Goal: Use online tool/utility

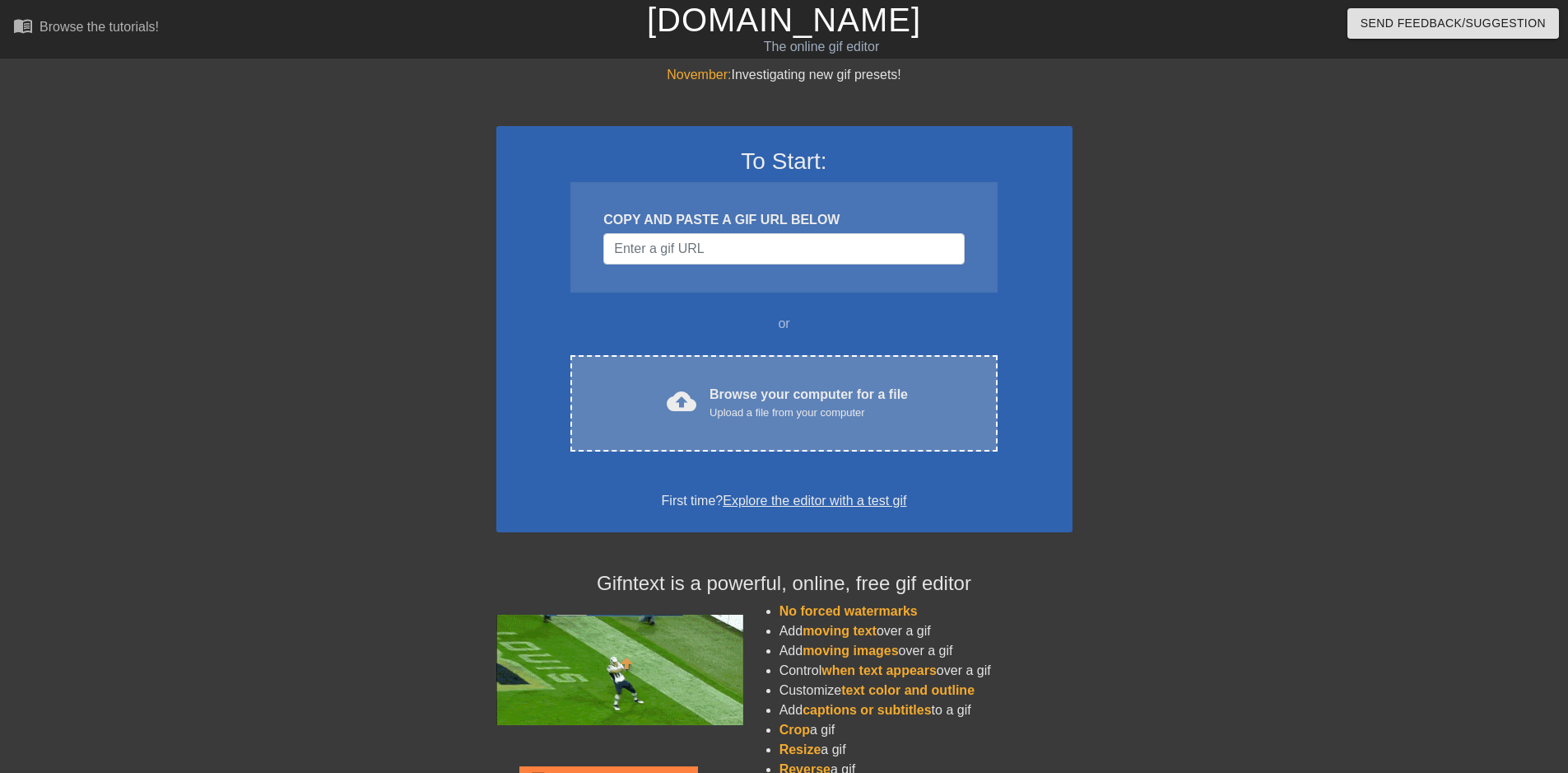
click at [750, 386] on div "Browse your computer for a file Upload a file from your computer" at bounding box center [809, 403] width 199 height 36
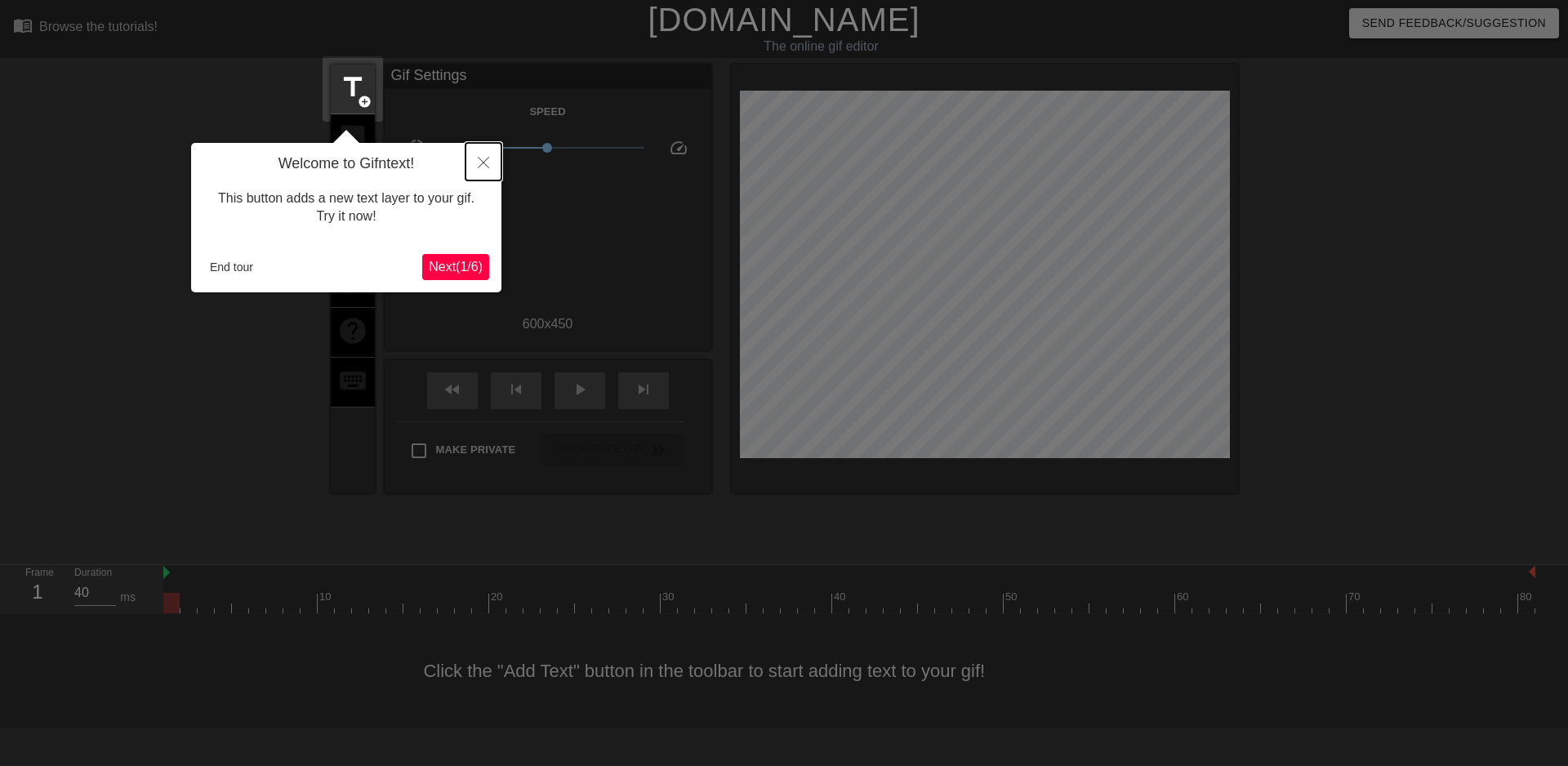
click at [480, 165] on icon "Close" at bounding box center [483, 163] width 11 height 11
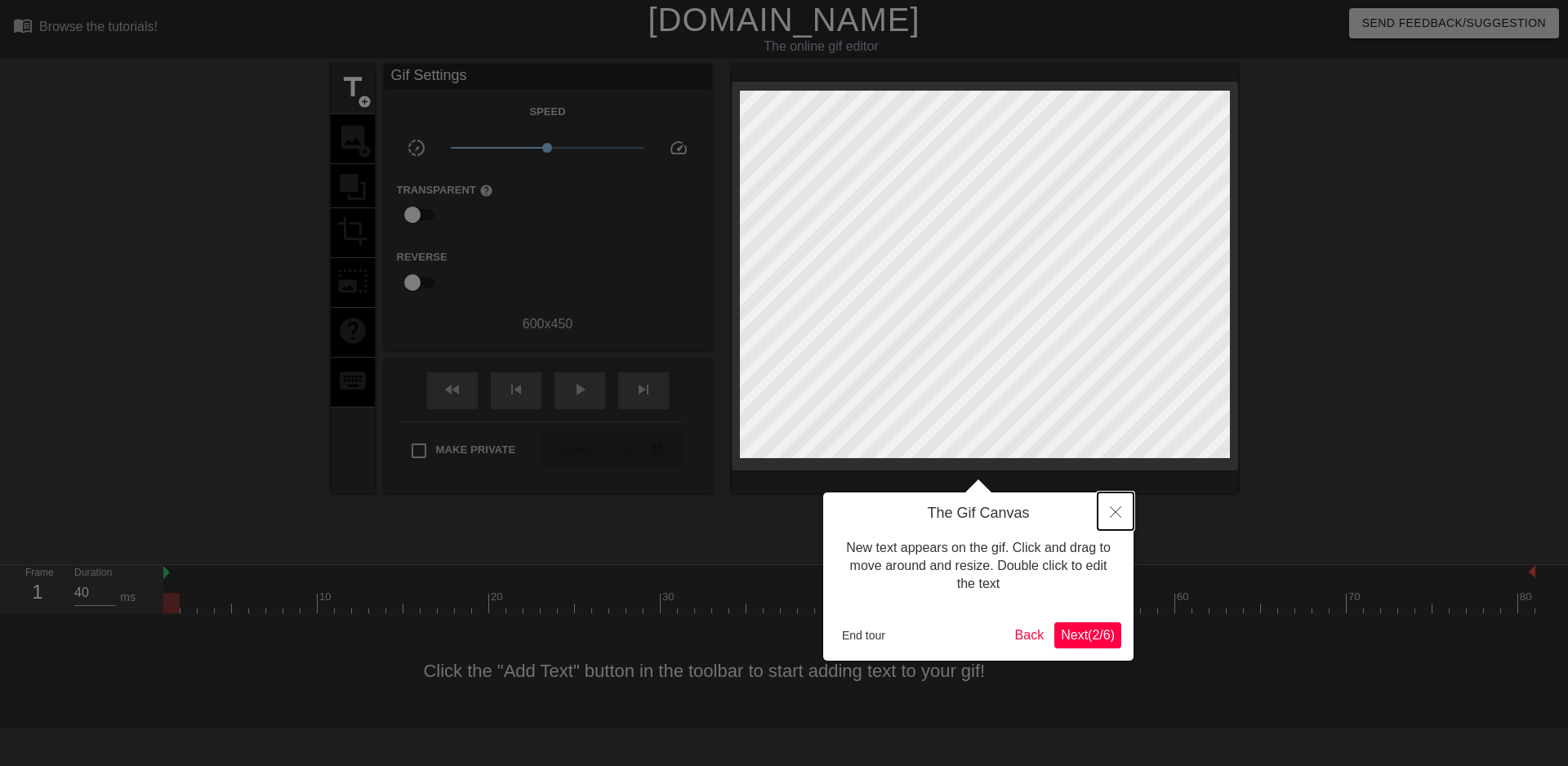
click at [1108, 512] on button "Close" at bounding box center [1116, 511] width 36 height 38
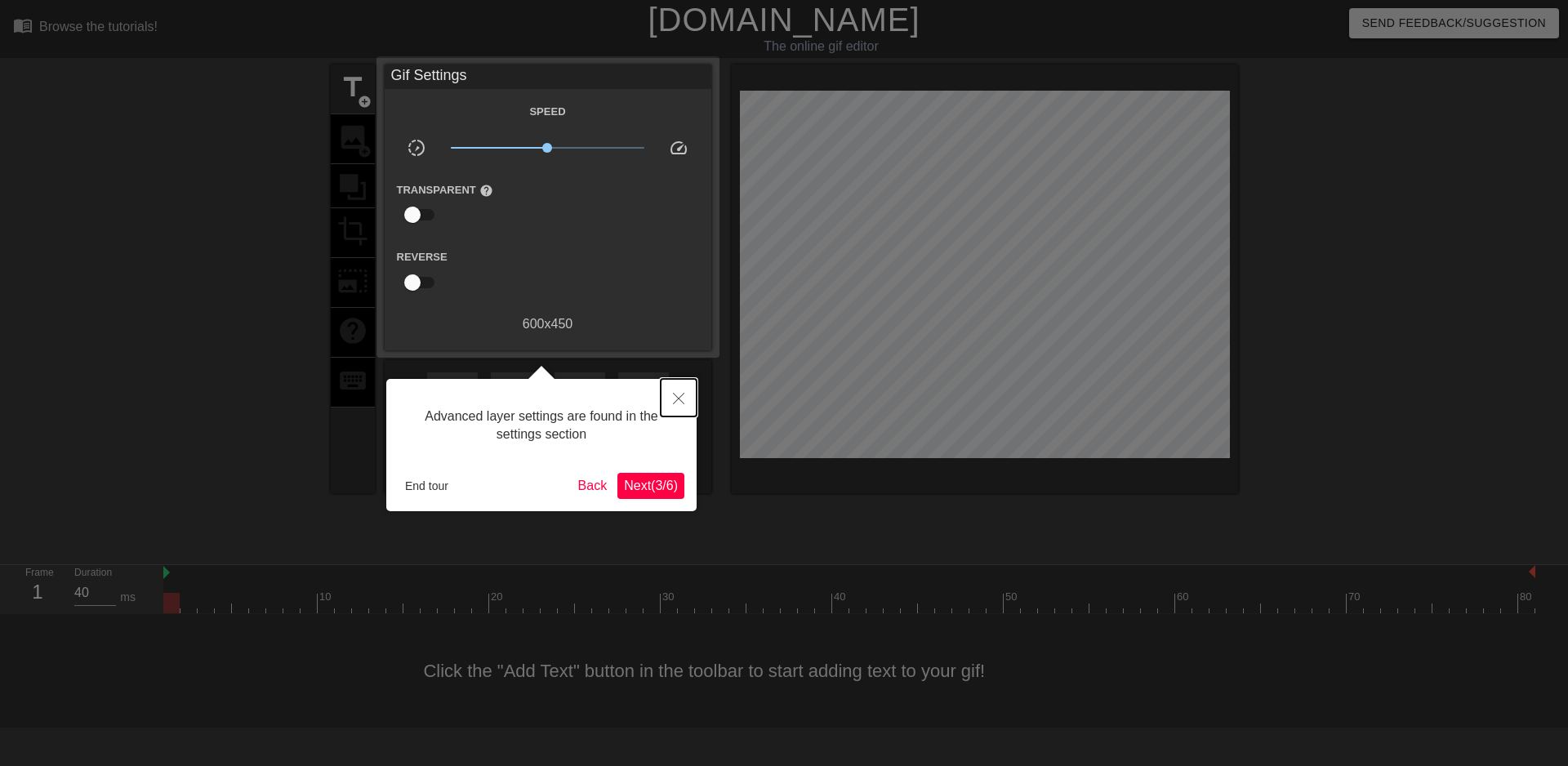
click at [673, 396] on button "Close" at bounding box center [679, 398] width 36 height 38
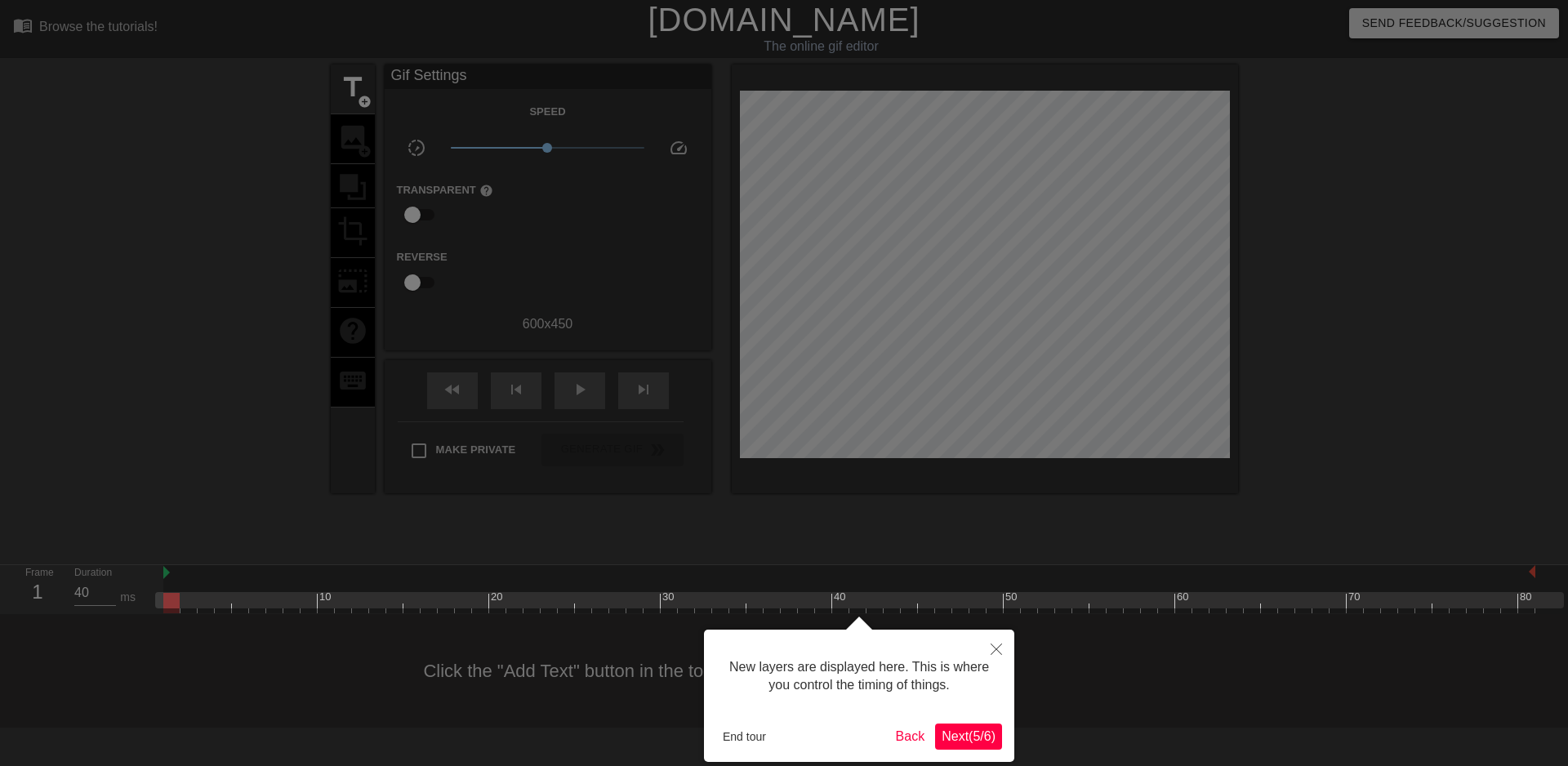
click at [737, 720] on div "New layers are displayed here. This is where you control the timing of things. …" at bounding box center [859, 696] width 311 height 133
click at [741, 739] on button "End tour" at bounding box center [744, 737] width 56 height 25
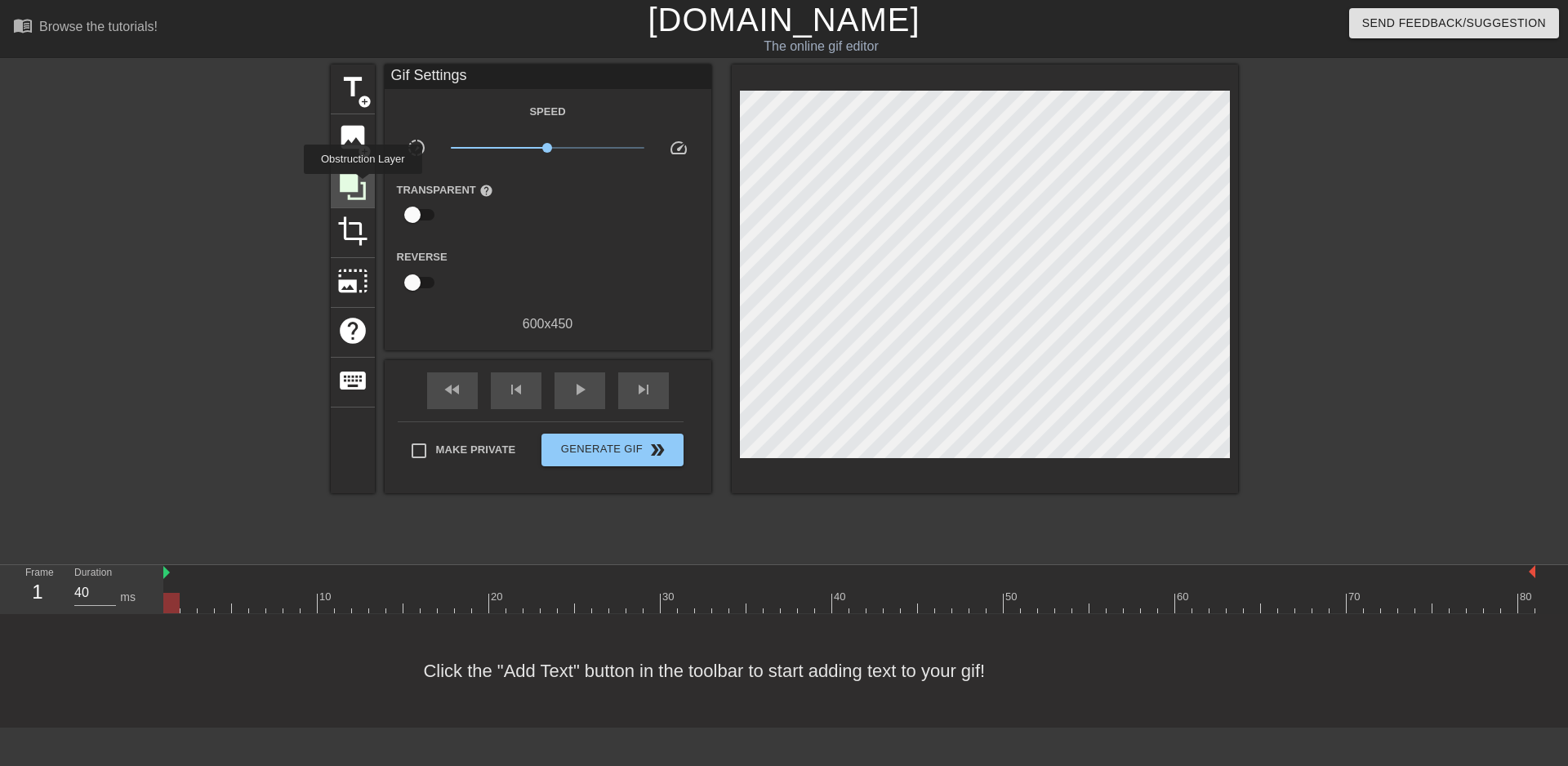
click at [363, 186] on icon at bounding box center [352, 187] width 31 height 31
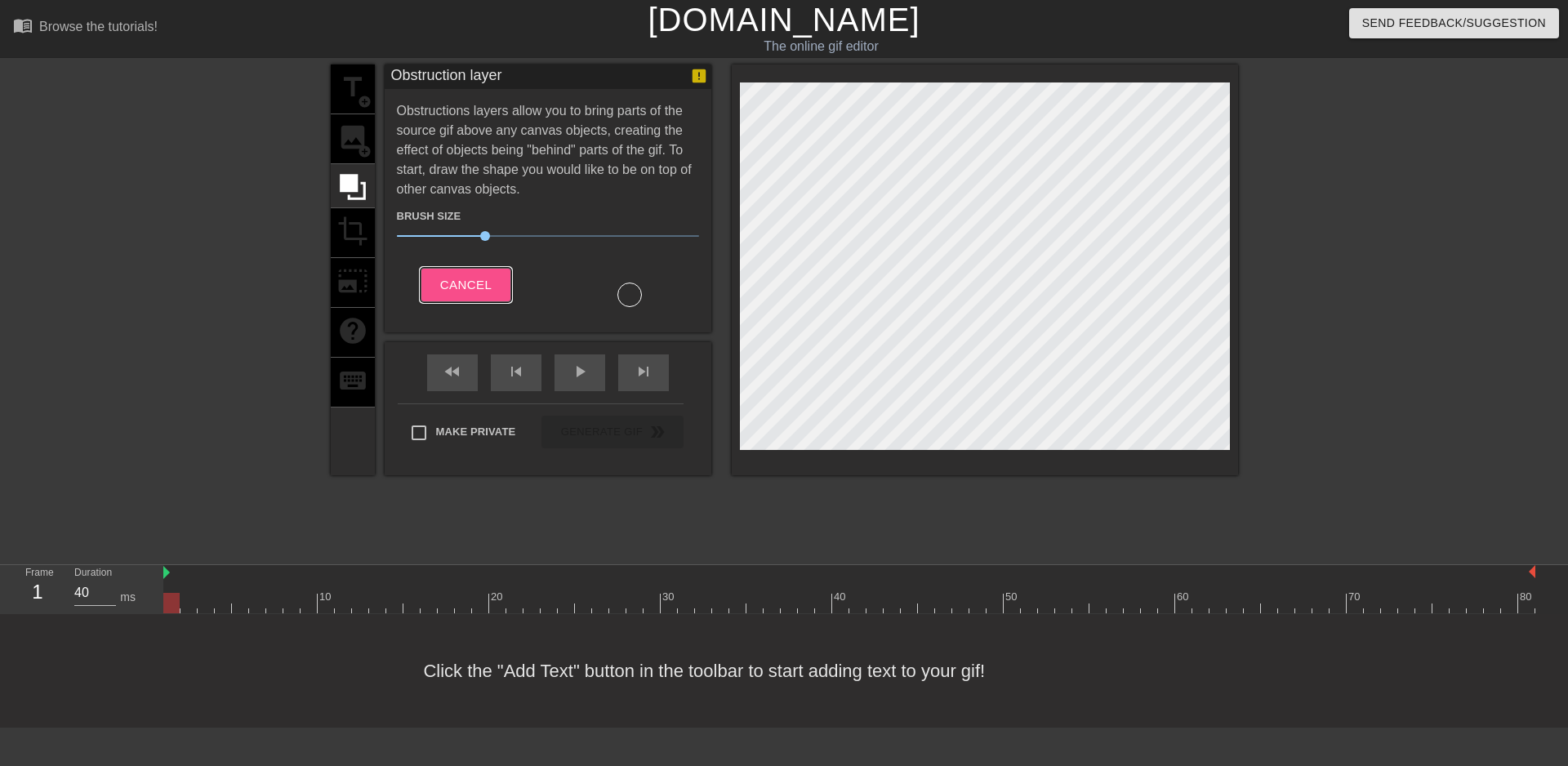
click at [465, 286] on span "Cancel" at bounding box center [466, 285] width 51 height 21
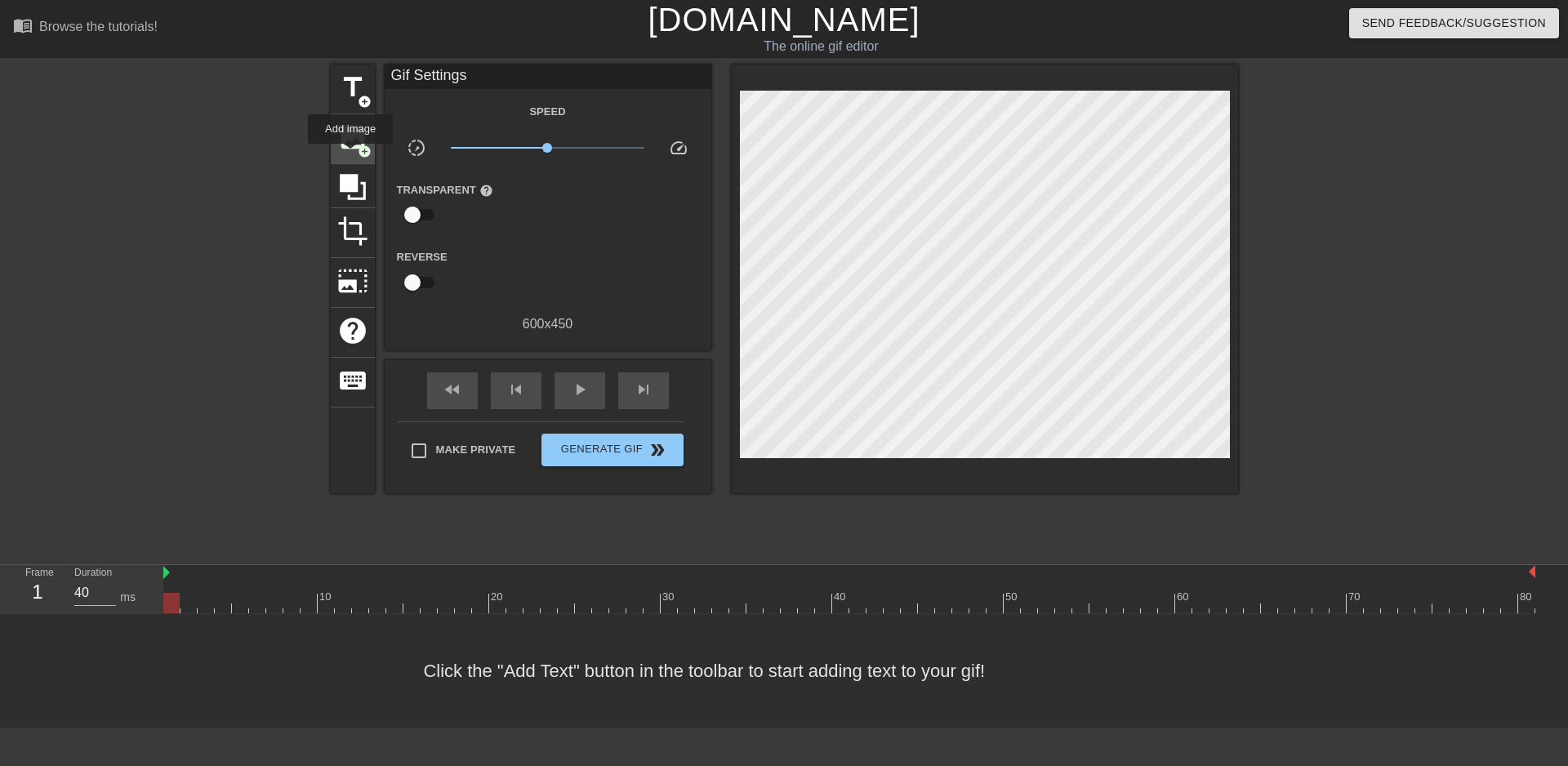
click at [351, 155] on div "image add_circle" at bounding box center [352, 139] width 45 height 50
